Goal: Task Accomplishment & Management: Manage account settings

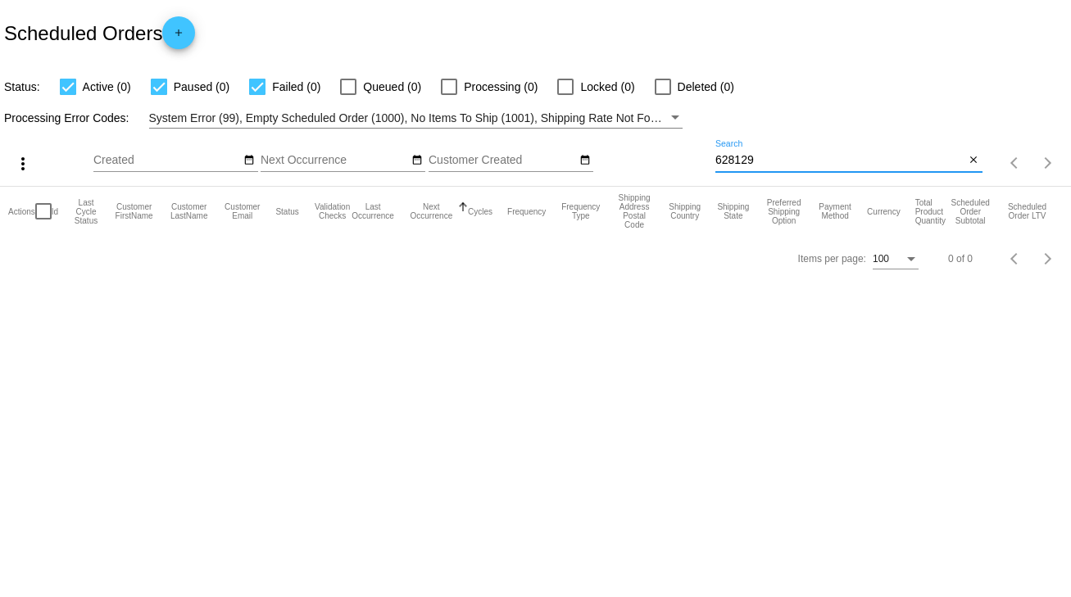
drag, startPoint x: 760, startPoint y: 159, endPoint x: 680, endPoint y: 167, distance: 80.7
click at [680, 167] on div "more_vert Sep Jan Feb Mar [DATE]" at bounding box center [535, 158] width 1071 height 58
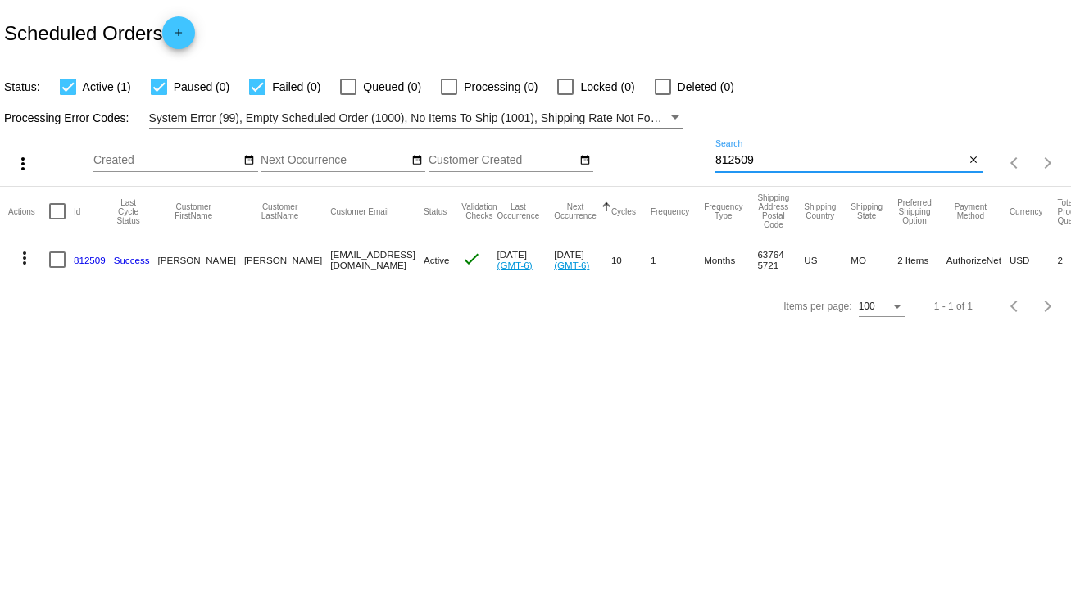
type input "812509"
click at [88, 258] on link "812509" at bounding box center [90, 260] width 32 height 11
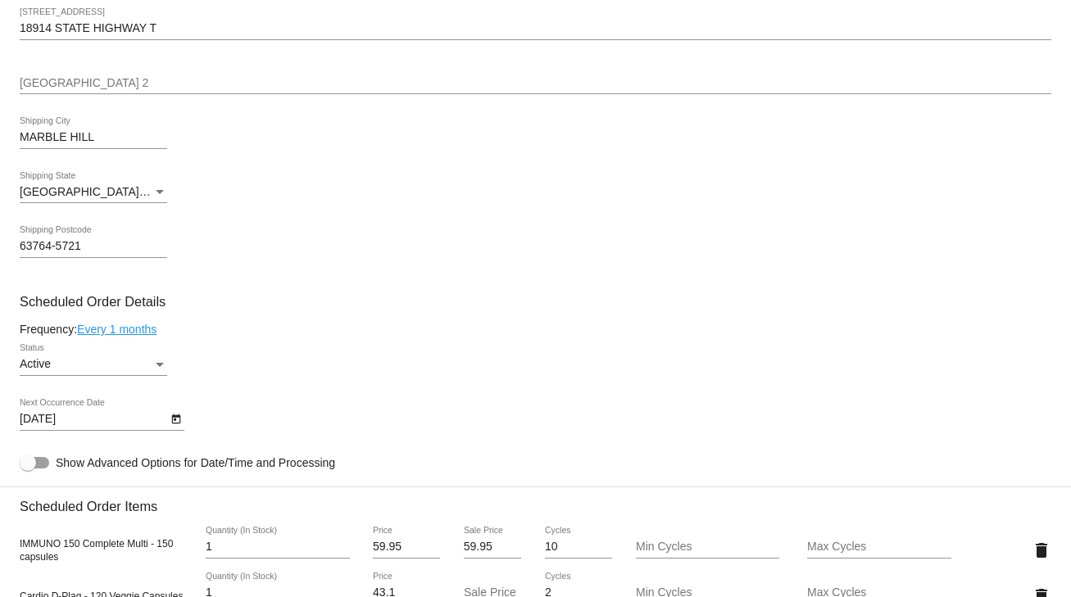
scroll to position [721, 0]
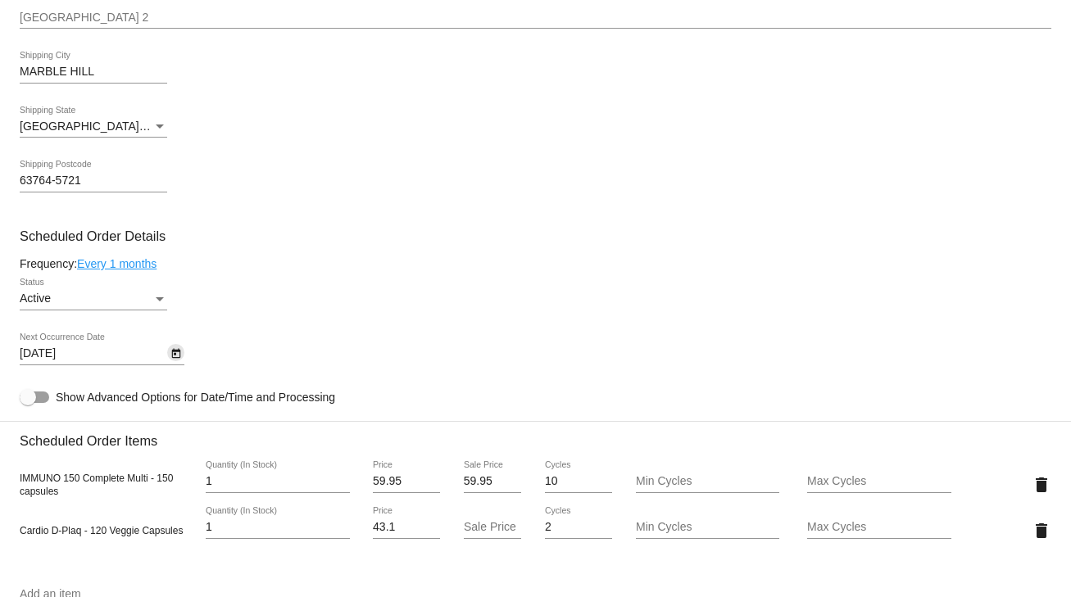
click at [177, 354] on icon "Open calendar" at bounding box center [175, 354] width 9 height 10
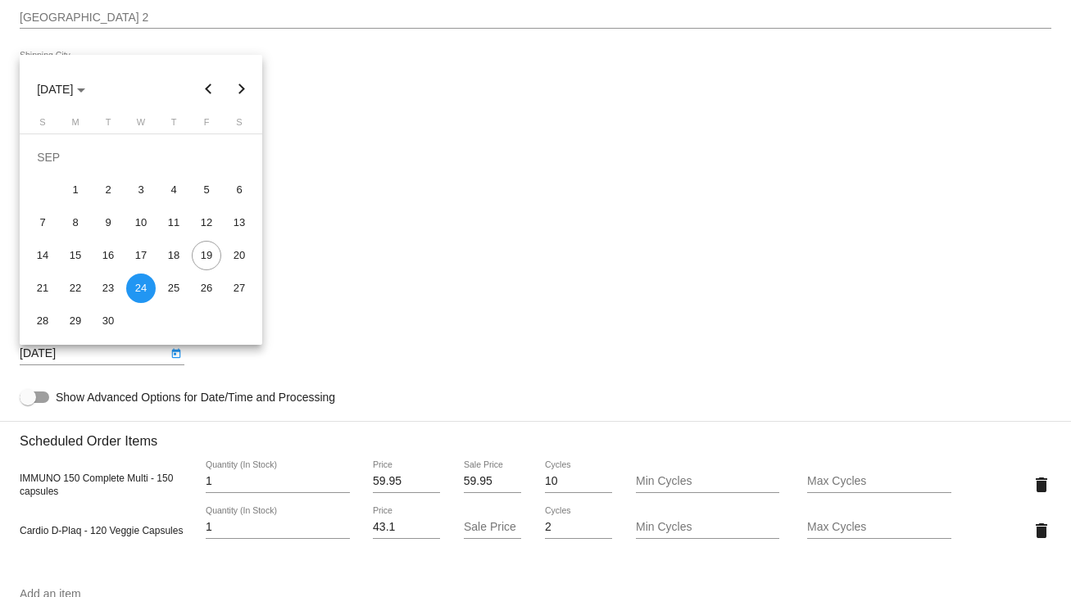
click at [241, 85] on button "Next month" at bounding box center [241, 89] width 33 height 33
click at [212, 256] on div "24" at bounding box center [206, 255] width 29 height 29
type input "[DATE]"
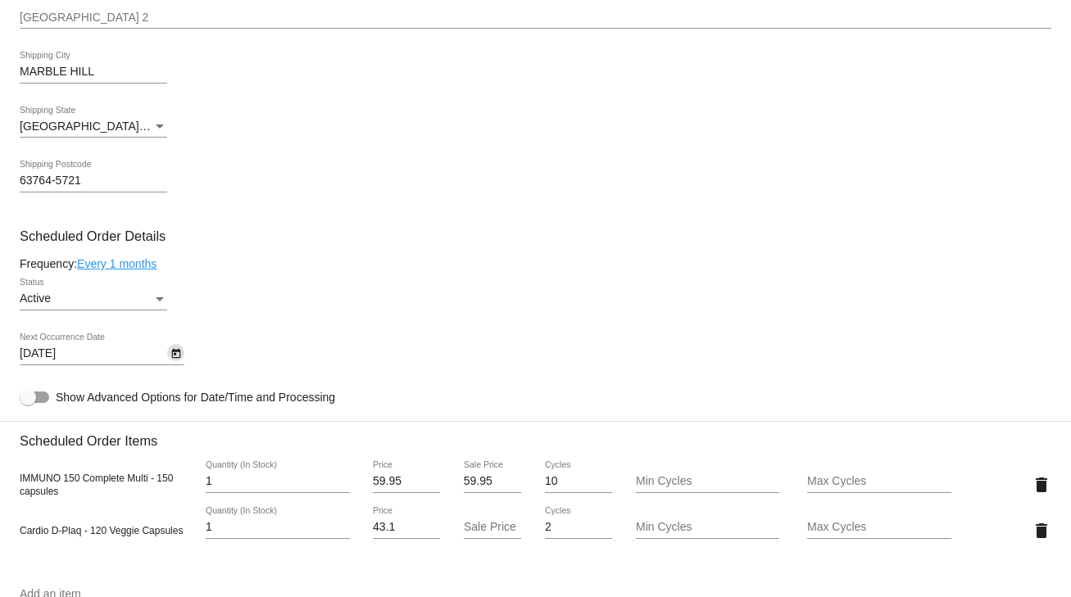
scroll to position [852, 0]
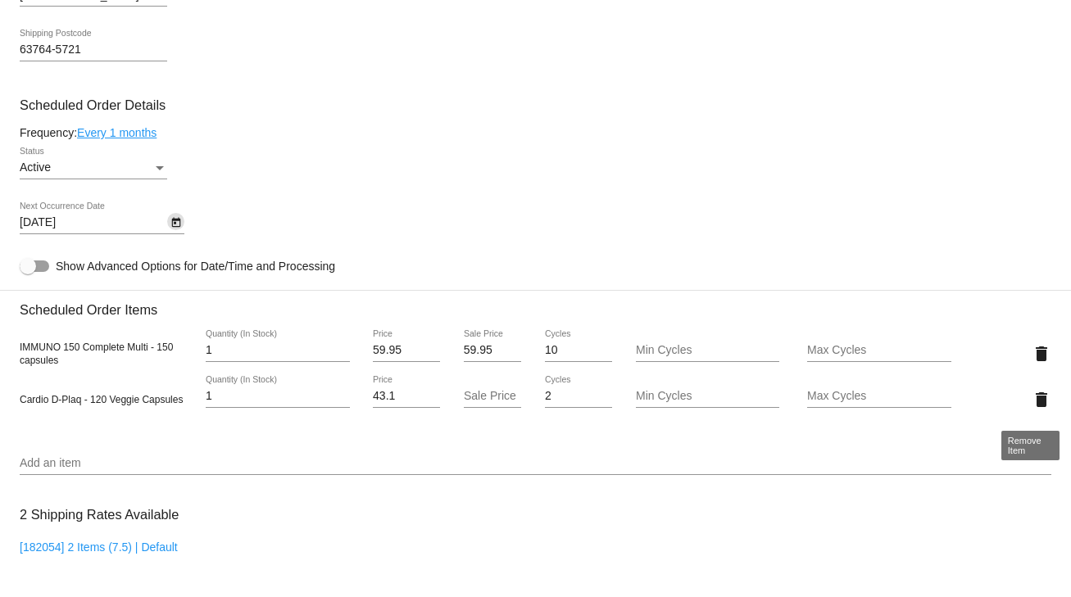
click at [1032, 402] on mat-icon "delete" at bounding box center [1042, 400] width 20 height 20
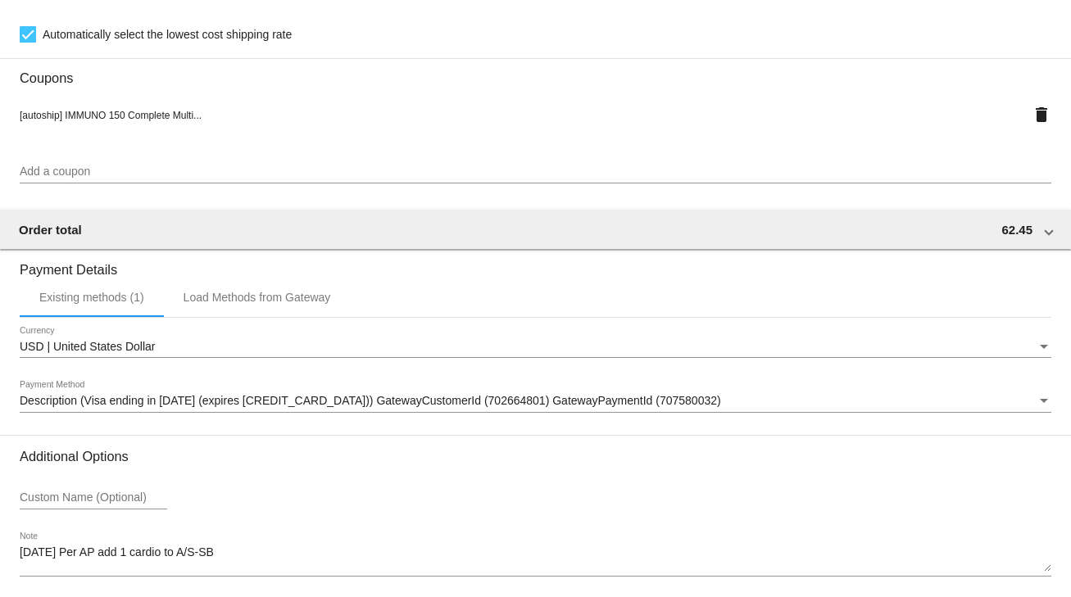
scroll to position [1451, 0]
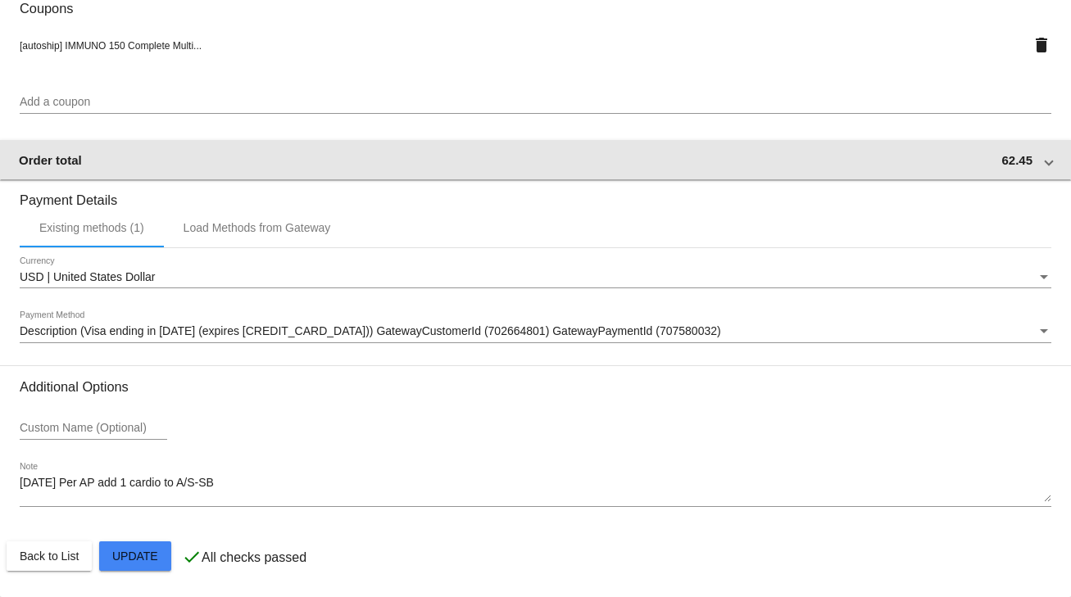
scroll to position [1123, 0]
